Goal: Check status: Check status

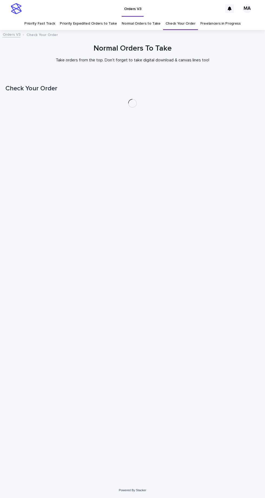
scroll to position [17, 0]
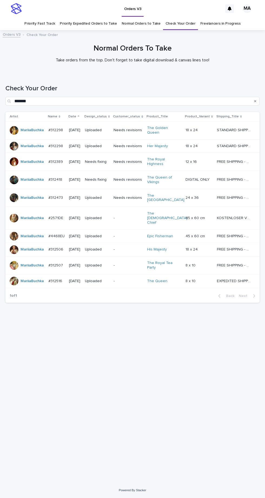
click at [180, 17] on link "Check Your Order" at bounding box center [181, 23] width 30 height 13
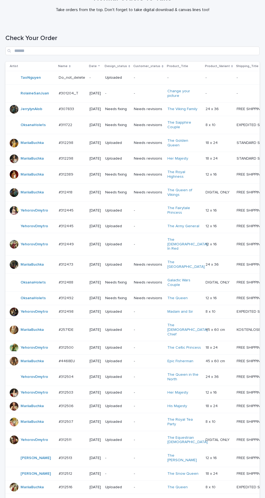
scroll to position [136, 0]
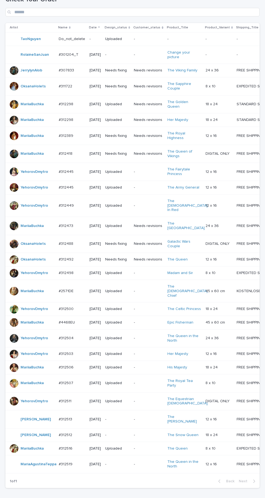
scroll to position [136, 0]
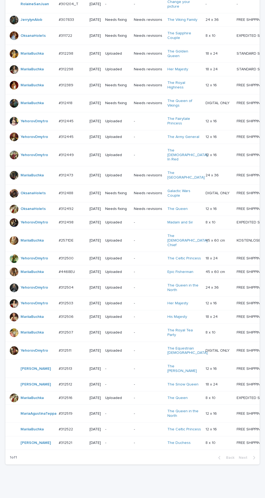
scroll to position [172, 0]
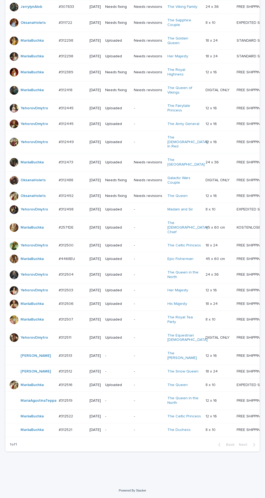
click at [126, 432] on p "-" at bounding box center [117, 430] width 24 height 5
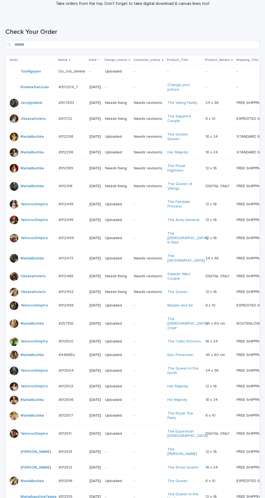
scroll to position [172, 0]
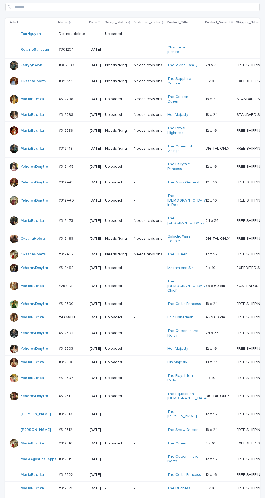
scroll to position [172, 0]
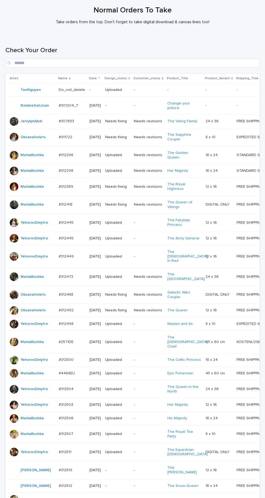
scroll to position [172, 0]
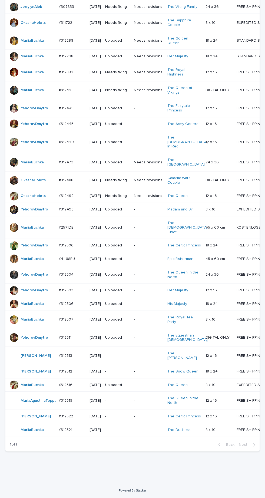
click at [114, 432] on div "-" at bounding box center [117, 429] width 24 height 6
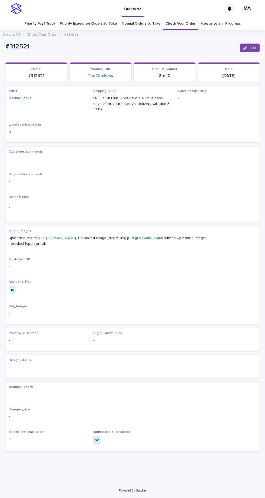
click at [61, 236] on link "https://cdn.shopify.com-uploadkit.app/s/files/1/0033/4807/0511/files/download.h…" at bounding box center [57, 238] width 38 height 4
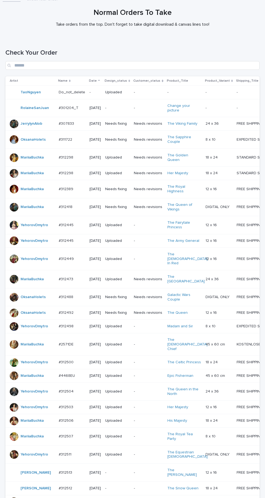
scroll to position [172, 0]
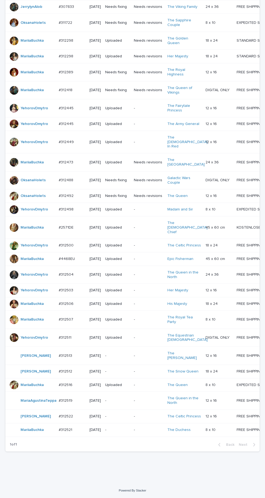
scroll to position [168, 0]
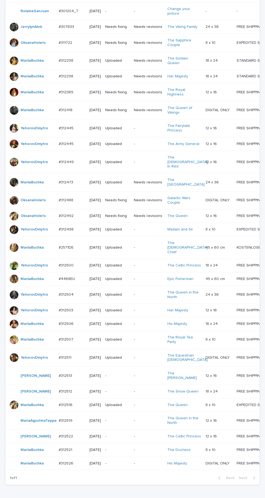
scroll to position [180, 0]
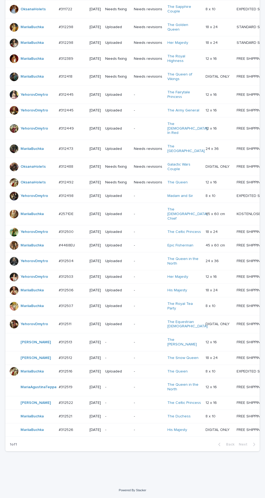
click at [128, 437] on td "-" at bounding box center [117, 430] width 29 height 14
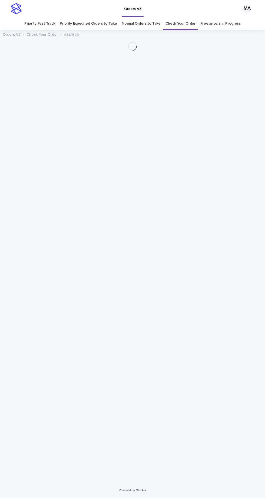
scroll to position [17, 0]
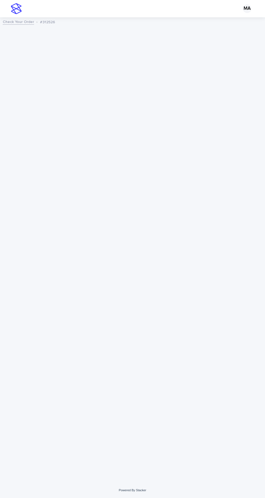
scroll to position [17, 0]
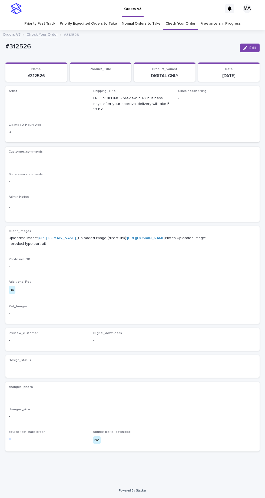
scroll to position [17, 0]
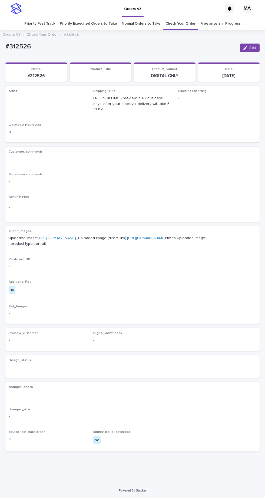
scroll to position [17, 0]
click at [76, 236] on link "https://cdn.shopify.com-uploadkit.app/s/files/1/0033/4807/0511/files/download.h…" at bounding box center [57, 238] width 38 height 4
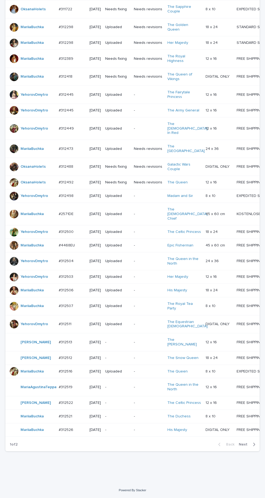
scroll to position [190, 0]
click at [253, 447] on icon "button" at bounding box center [254, 444] width 2 height 5
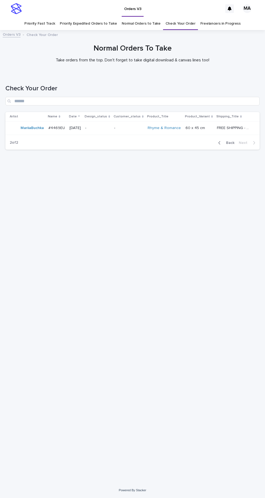
click at [110, 130] on p "-" at bounding box center [97, 128] width 25 height 5
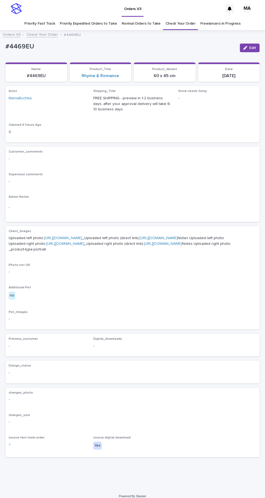
scroll to position [2, 0]
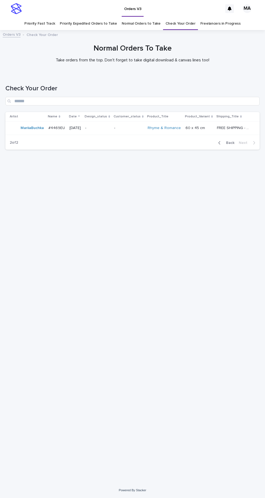
click at [232, 141] on span "Back" at bounding box center [229, 143] width 12 height 4
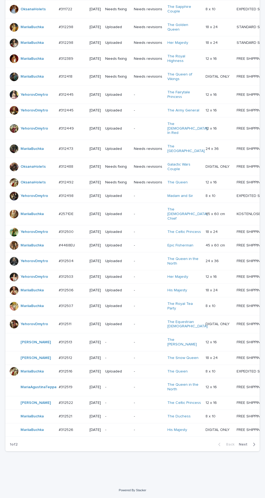
scroll to position [190, 0]
click at [254, 447] on icon "button" at bounding box center [254, 444] width 2 height 5
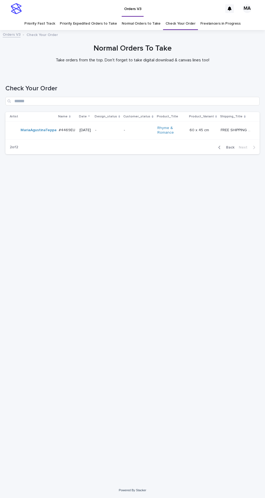
click at [231, 147] on span "Back" at bounding box center [229, 148] width 12 height 4
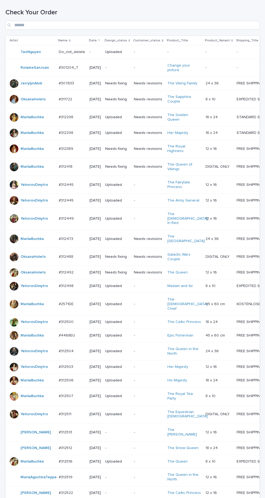
scroll to position [190, 0]
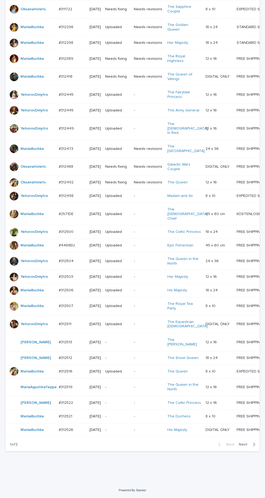
click at [252, 447] on div "button" at bounding box center [253, 444] width 5 height 5
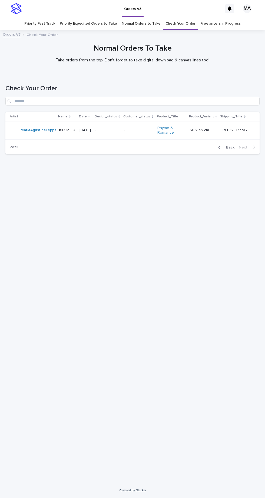
click at [232, 147] on span "Back" at bounding box center [229, 148] width 12 height 4
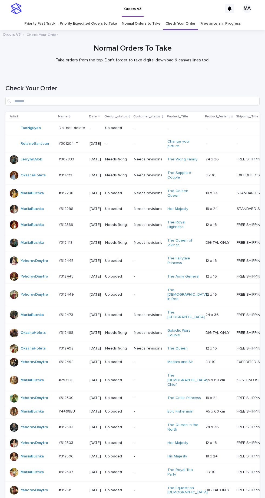
scroll to position [190, 0]
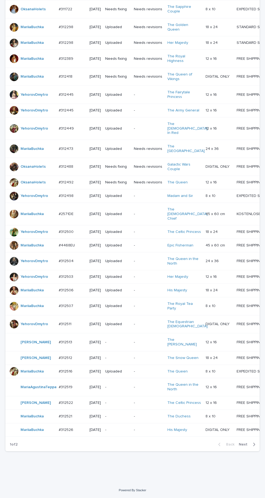
scroll to position [184, 0]
click at [252, 447] on div "button" at bounding box center [253, 444] width 5 height 5
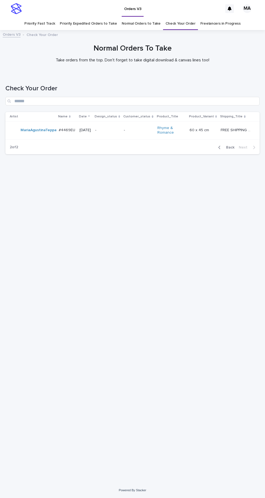
scroll to position [17, 0]
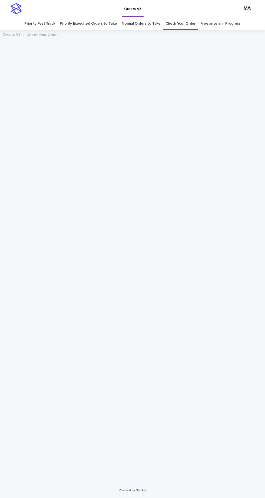
scroll to position [17, 0]
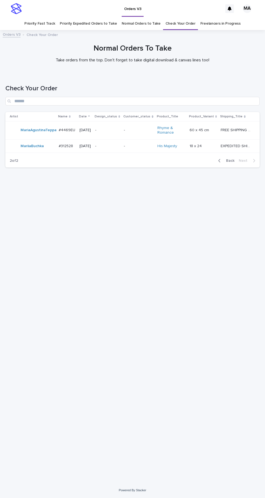
click at [127, 144] on p "-" at bounding box center [138, 146] width 29 height 5
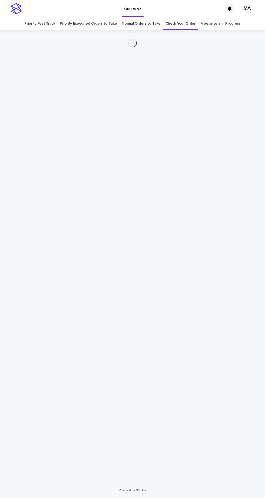
scroll to position [17, 0]
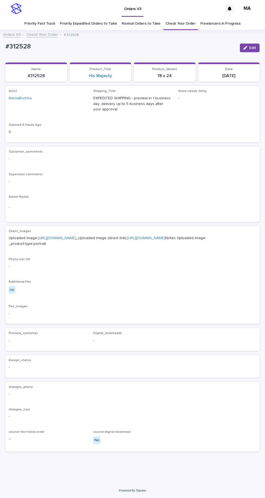
click at [76, 236] on link "[URL][DOMAIN_NAME]" at bounding box center [57, 238] width 38 height 4
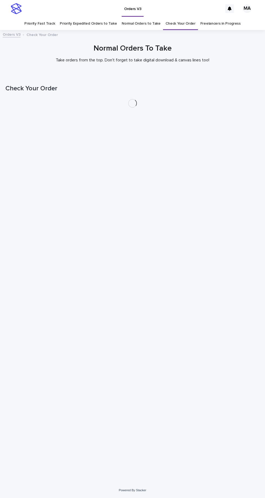
scroll to position [17, 0]
